Goal: Transaction & Acquisition: Book appointment/travel/reservation

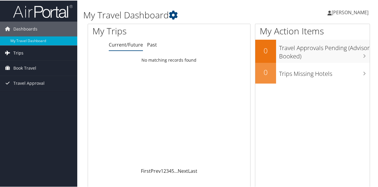
click at [16, 52] on span "Trips" at bounding box center [18, 52] width 10 height 15
click at [20, 94] on span "Book Travel" at bounding box center [24, 94] width 23 height 15
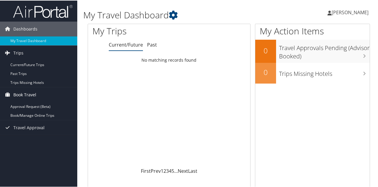
click at [23, 94] on span "Book Travel" at bounding box center [24, 94] width 23 height 15
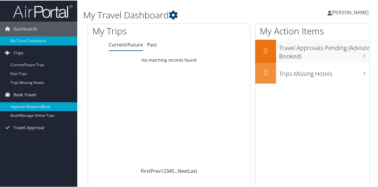
click at [22, 107] on link "Approval Request (Beta)" at bounding box center [38, 106] width 77 height 9
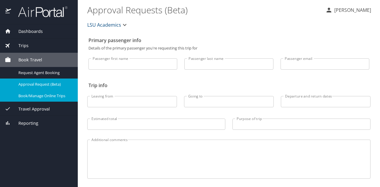
click at [47, 95] on span "Book/Manage Online Trips" at bounding box center [44, 96] width 52 height 6
